Goal: Task Accomplishment & Management: Use online tool/utility

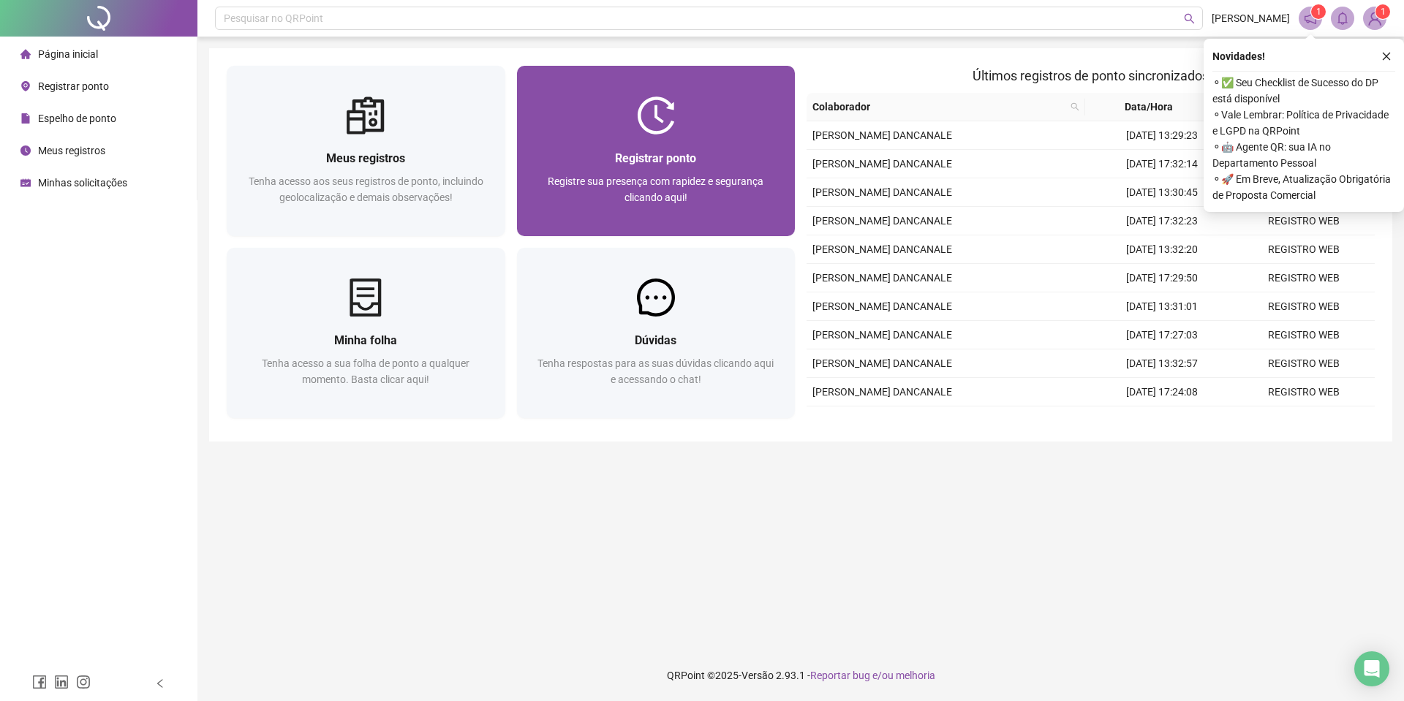
click at [730, 145] on div "Registrar ponto Registre sua presença com rapidez e segurança clicando aqui!" at bounding box center [656, 186] width 279 height 102
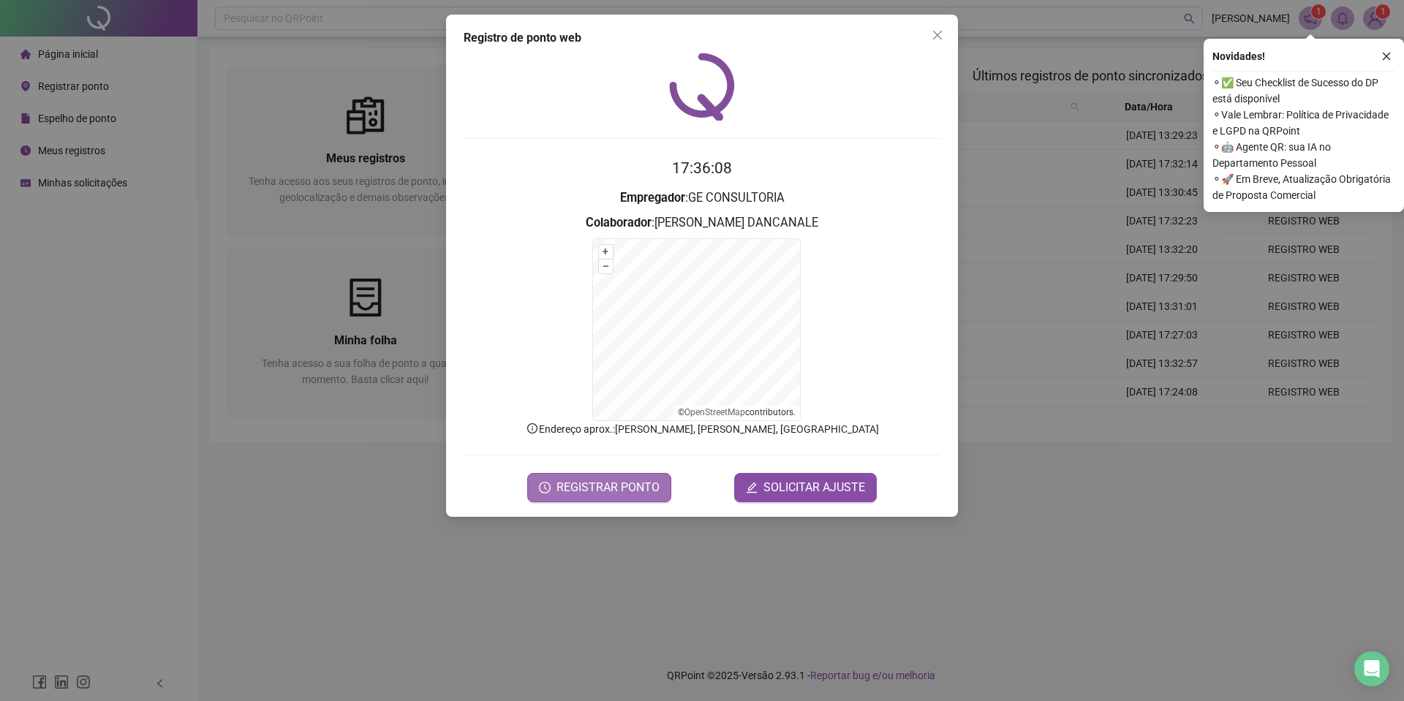
click at [603, 496] on span "REGISTRAR PONTO" at bounding box center [607, 488] width 103 height 18
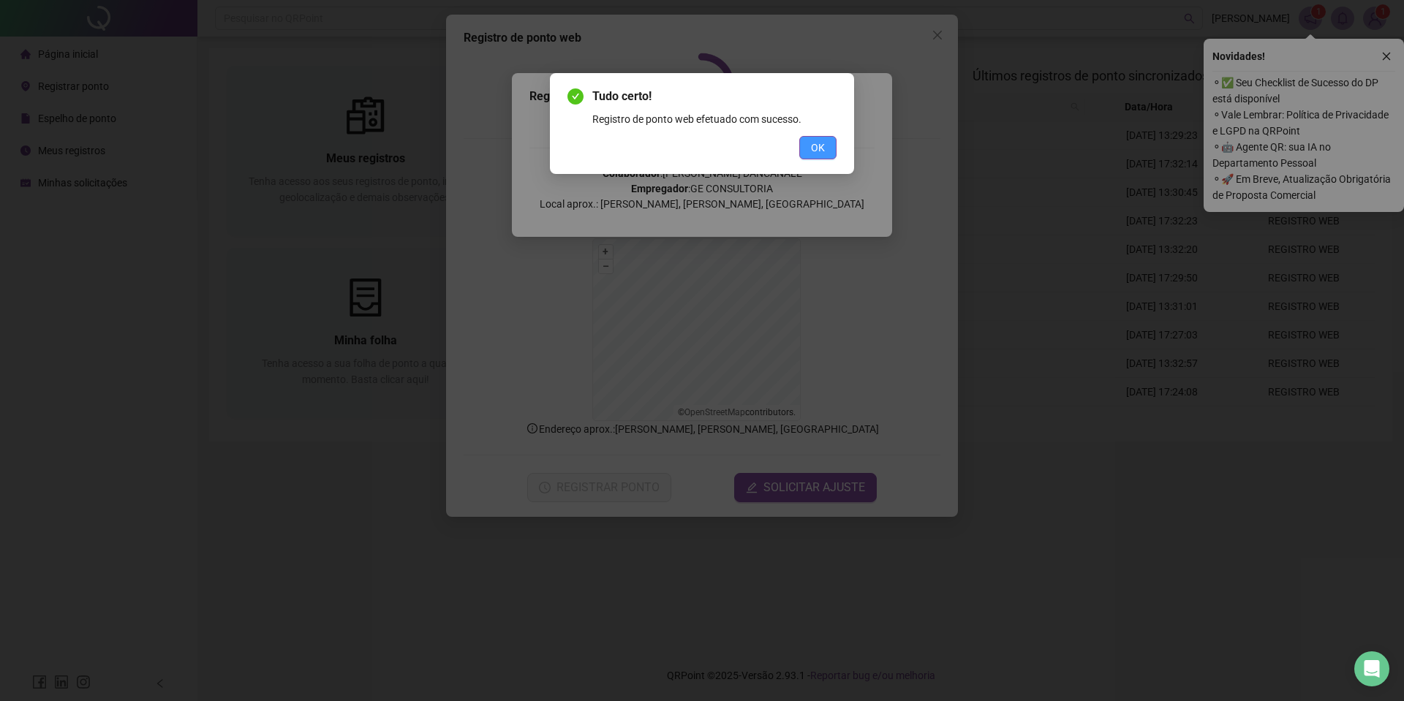
click at [813, 154] on span "OK" at bounding box center [818, 148] width 14 height 16
